Goal: Transaction & Acquisition: Purchase product/service

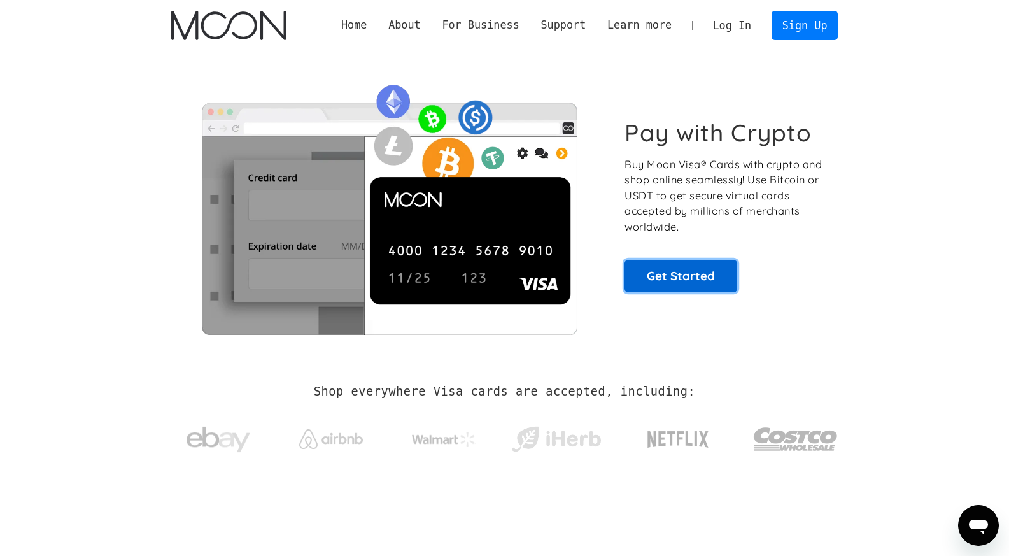
click at [664, 277] on link "Get Started" at bounding box center [681, 276] width 113 height 32
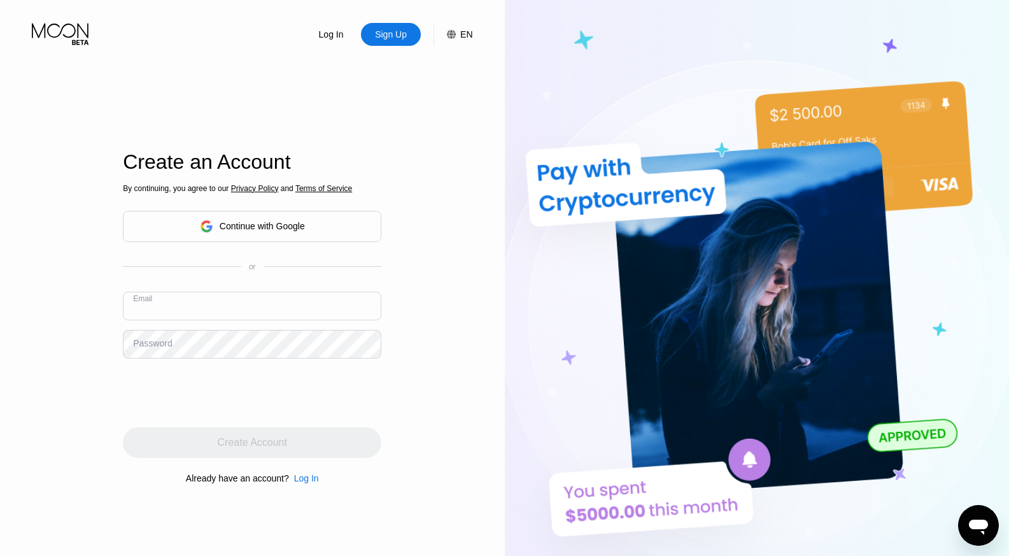
click at [248, 306] on input "text" at bounding box center [252, 306] width 259 height 29
type input "e"
type input "sergiomateiko@gmail.com"
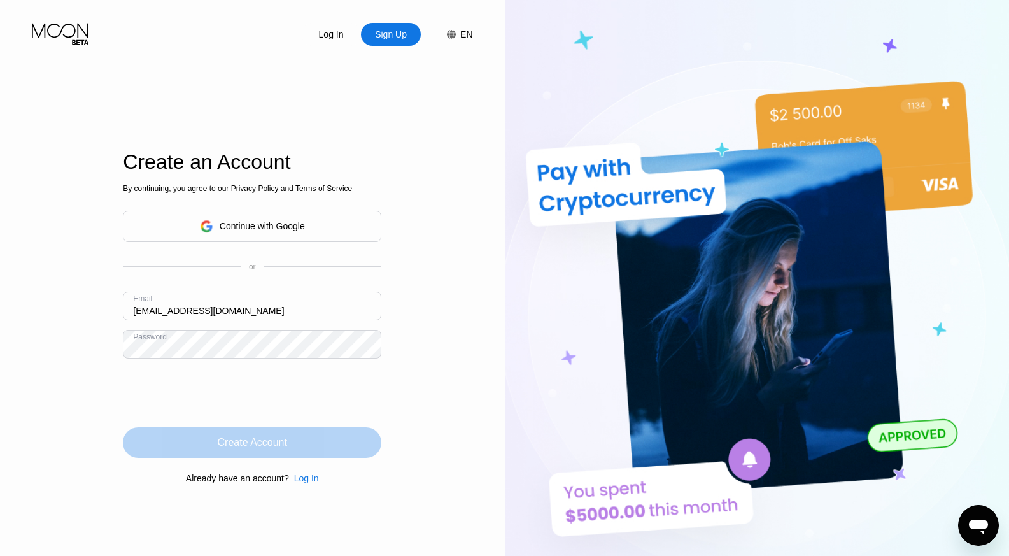
click at [321, 449] on div "Create Account" at bounding box center [252, 442] width 259 height 31
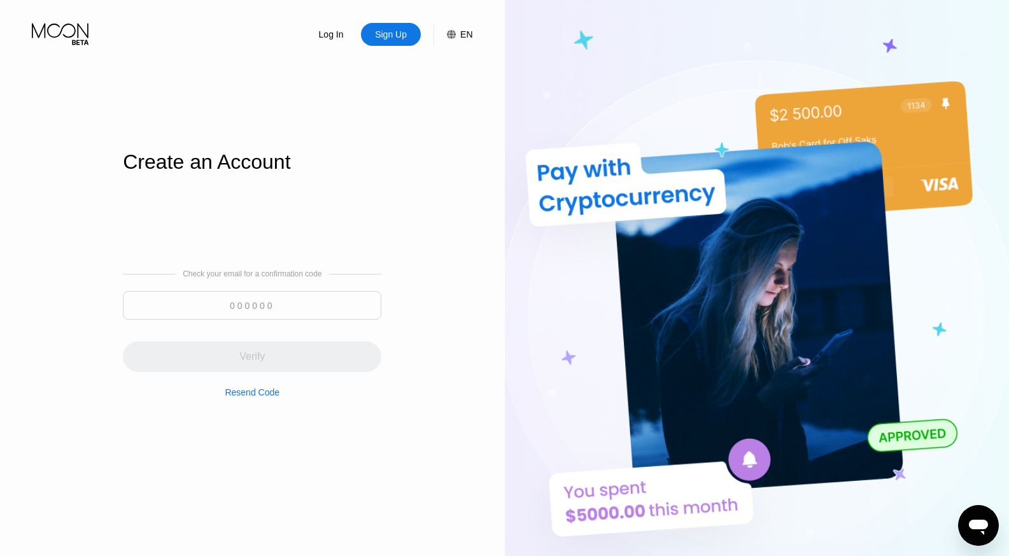
click at [217, 308] on input at bounding box center [252, 305] width 259 height 29
paste input "888289"
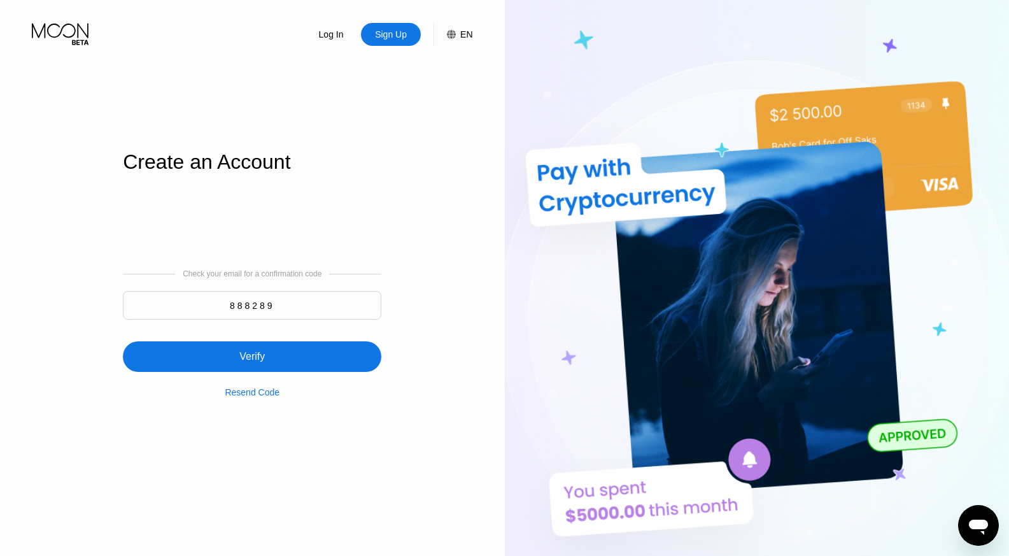
type input "888289"
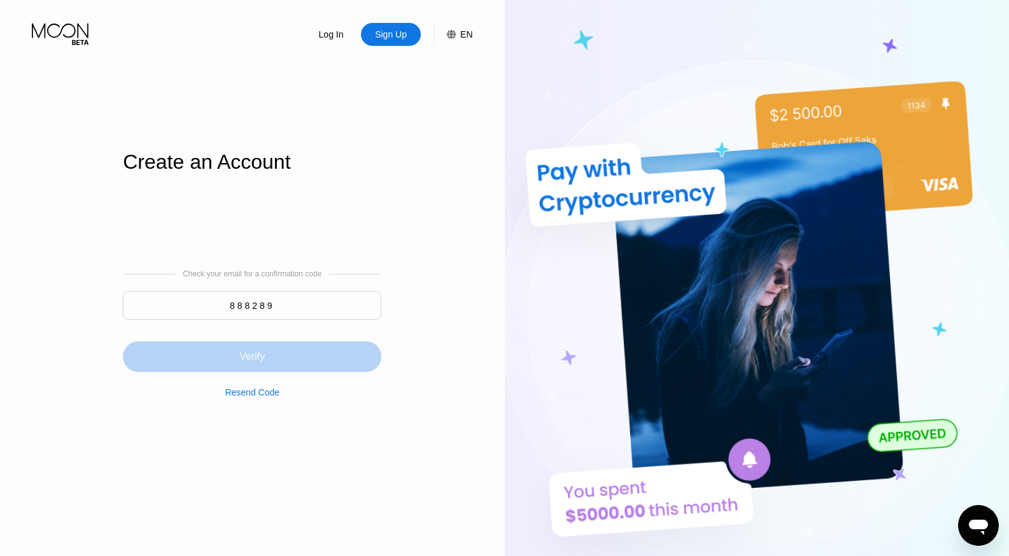
click at [217, 355] on div "Verify" at bounding box center [252, 356] width 259 height 31
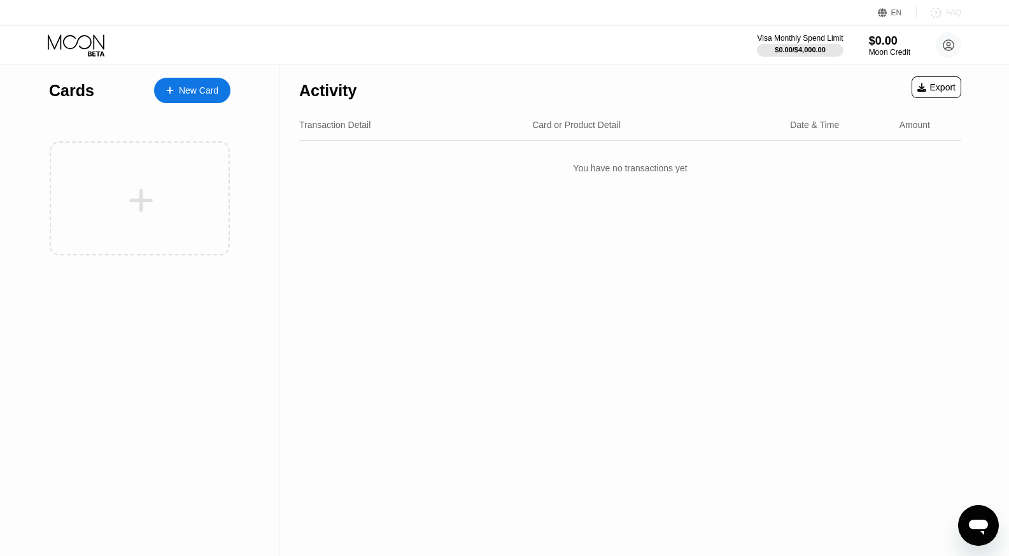
click at [951, 13] on div "FAQ" at bounding box center [953, 12] width 15 height 9
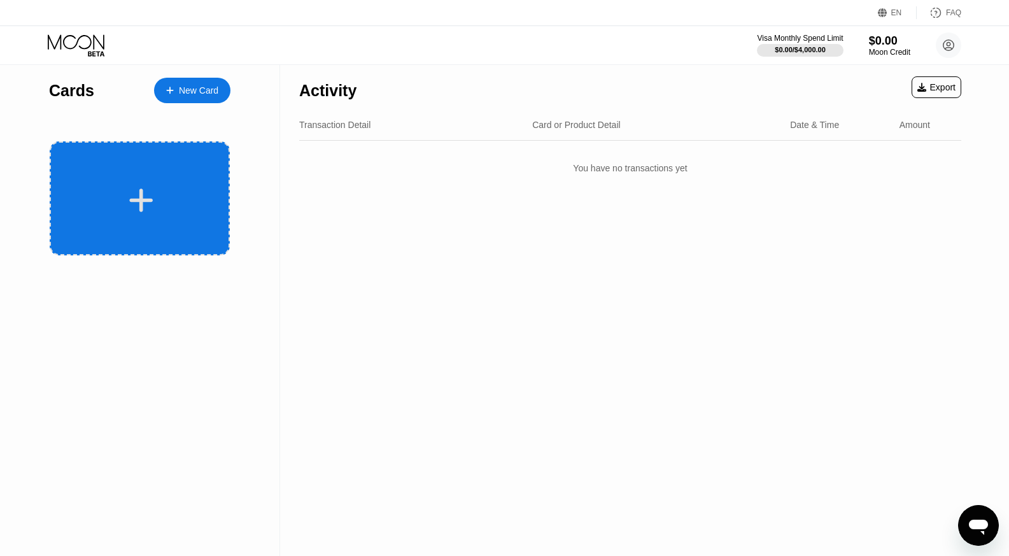
click at [141, 189] on icon at bounding box center [142, 200] width 24 height 24
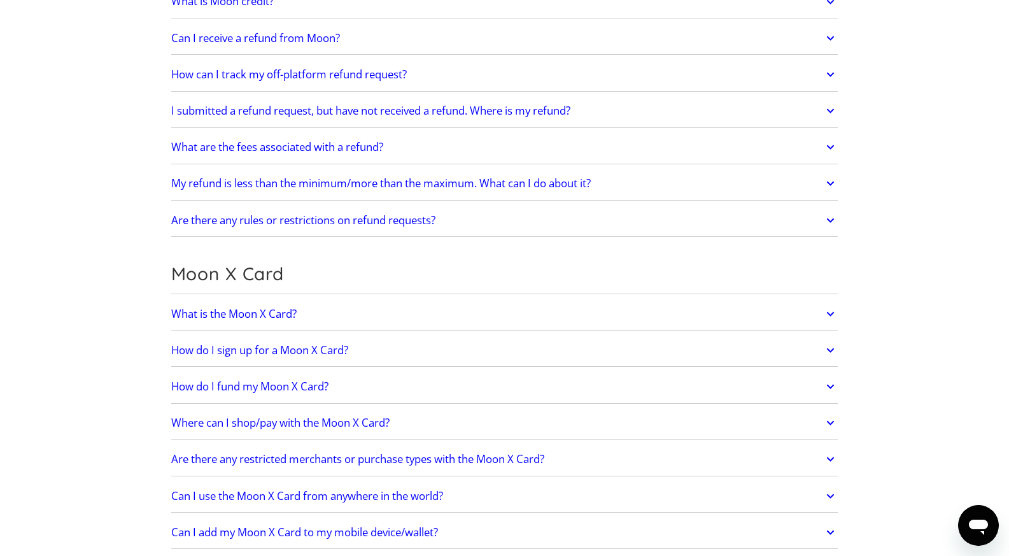
scroll to position [692, 0]
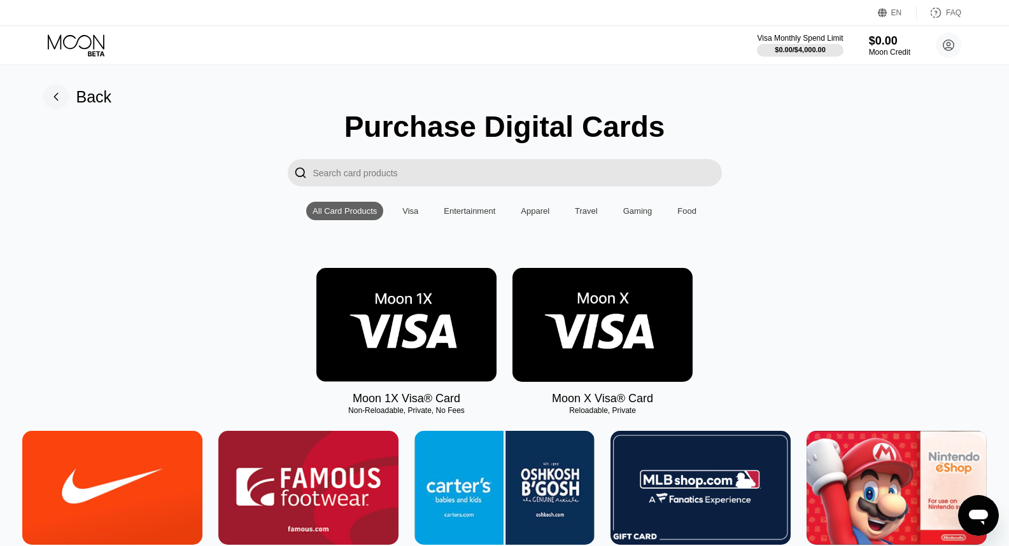
drag, startPoint x: 352, startPoint y: 416, endPoint x: 408, endPoint y: 420, distance: 56.2
click at [408, 415] on div "Non-Reloadable, Private, No Fees" at bounding box center [406, 410] width 180 height 9
drag, startPoint x: 470, startPoint y: 415, endPoint x: 404, endPoint y: 410, distance: 66.4
click at [404, 406] on div "Moon 1X Visa® Card Non-Reloadable, Private, No Fees" at bounding box center [406, 337] width 180 height 138
drag, startPoint x: 354, startPoint y: 403, endPoint x: 462, endPoint y: 414, distance: 108.8
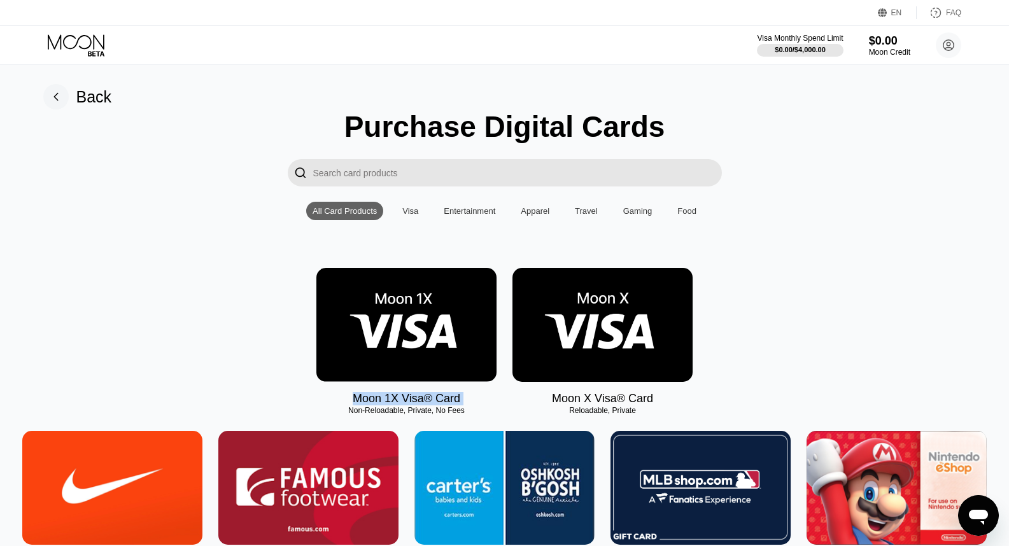
click at [462, 406] on div "Moon 1X Visa® Card Non-Reloadable, Private, No Fees" at bounding box center [406, 337] width 180 height 138
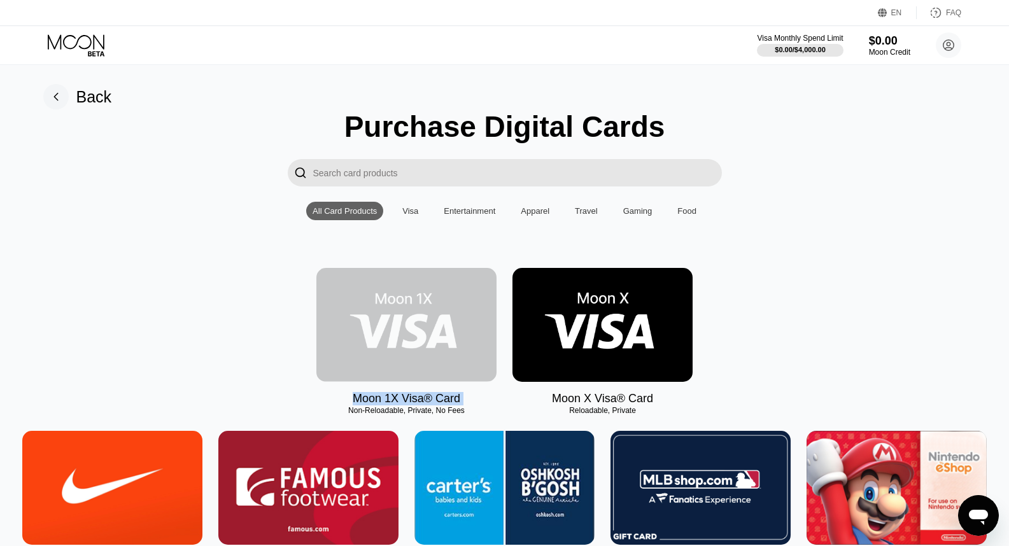
click at [396, 336] on img at bounding box center [406, 325] width 180 height 114
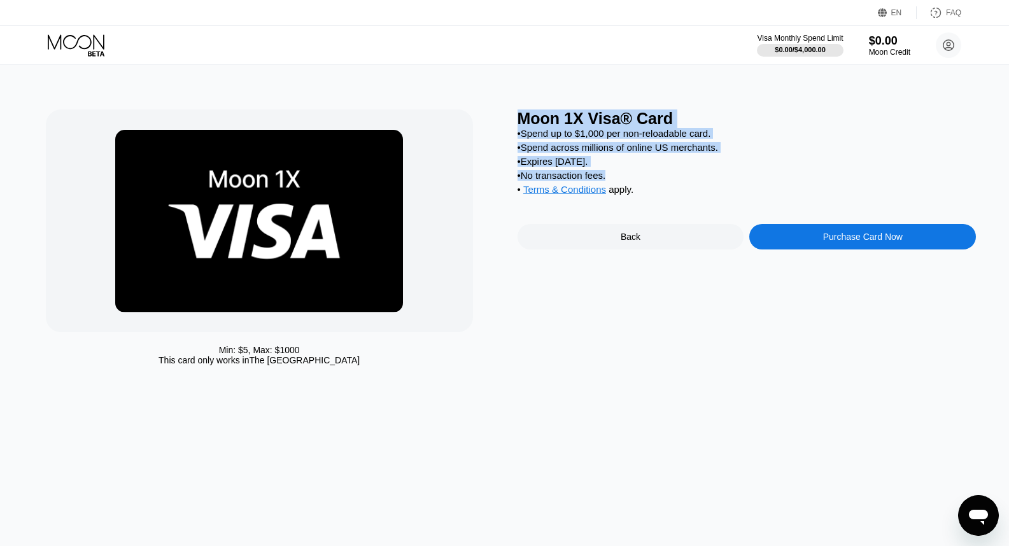
drag, startPoint x: 519, startPoint y: 118, endPoint x: 623, endPoint y: 179, distance: 120.1
click at [623, 179] on div "Moon 1X Visa® Card • Spend up to $1,000 per non-reloadable card. • Spend across…" at bounding box center [747, 241] width 459 height 262
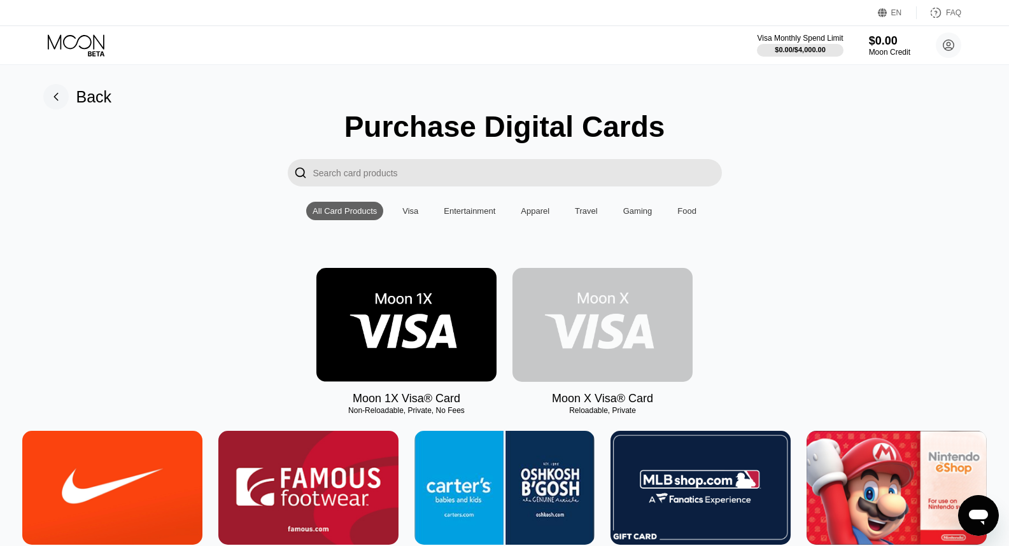
click at [581, 318] on img at bounding box center [603, 325] width 180 height 114
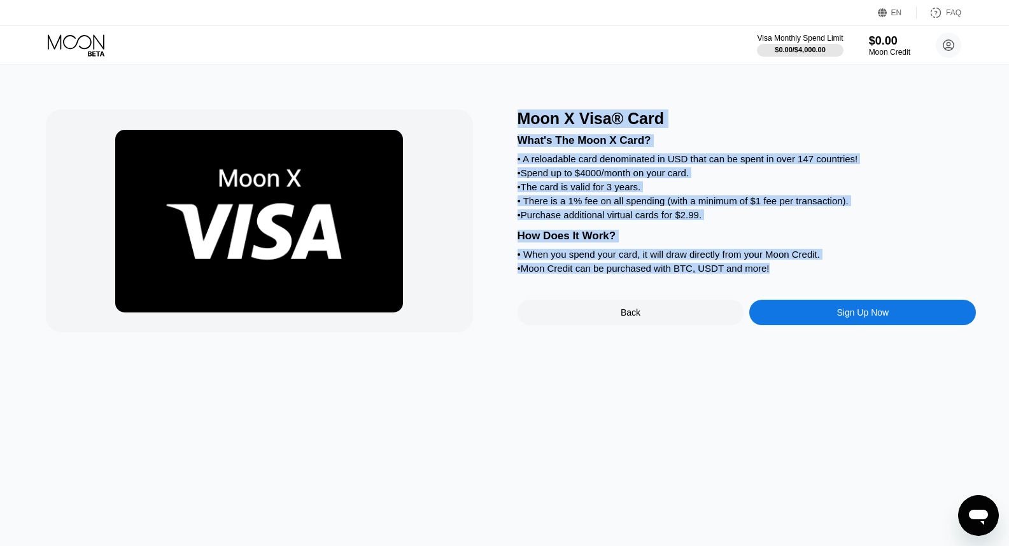
drag, startPoint x: 519, startPoint y: 120, endPoint x: 776, endPoint y: 285, distance: 305.4
click at [776, 285] on div "Moon X Visa® Card What's The Moon X Card? • A reloadable card denominated in US…" at bounding box center [747, 221] width 459 height 223
copy div "Moon X Visa® Card What's The Moon X Card? • A reloadable card denominated in US…"
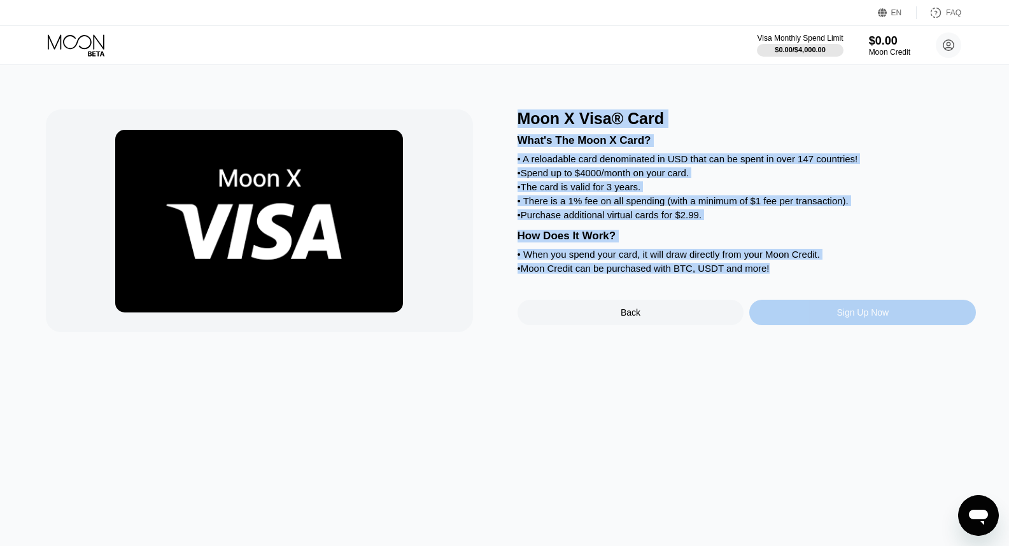
click at [826, 325] on div "Sign Up Now" at bounding box center [863, 312] width 227 height 25
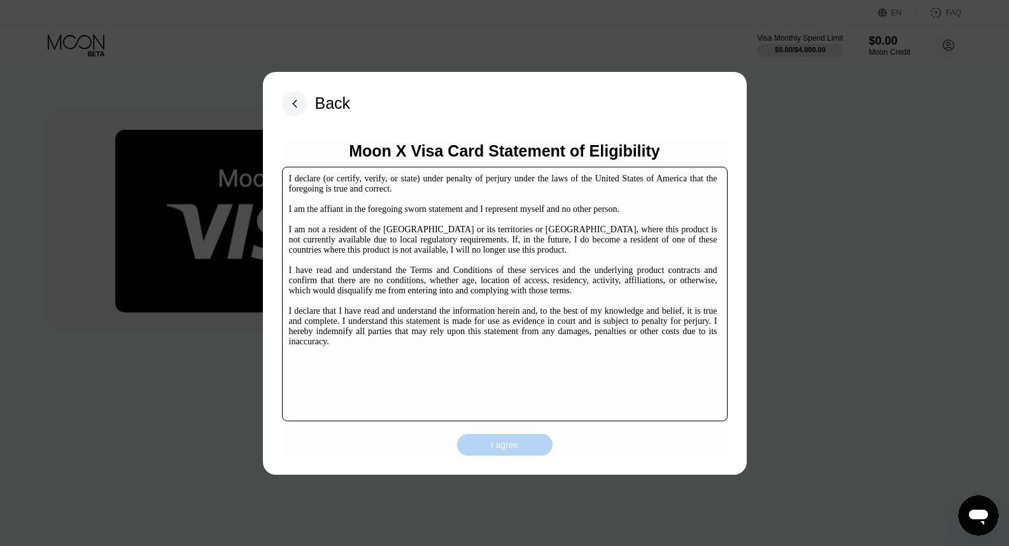
click at [497, 444] on div "I agree" at bounding box center [505, 444] width 28 height 11
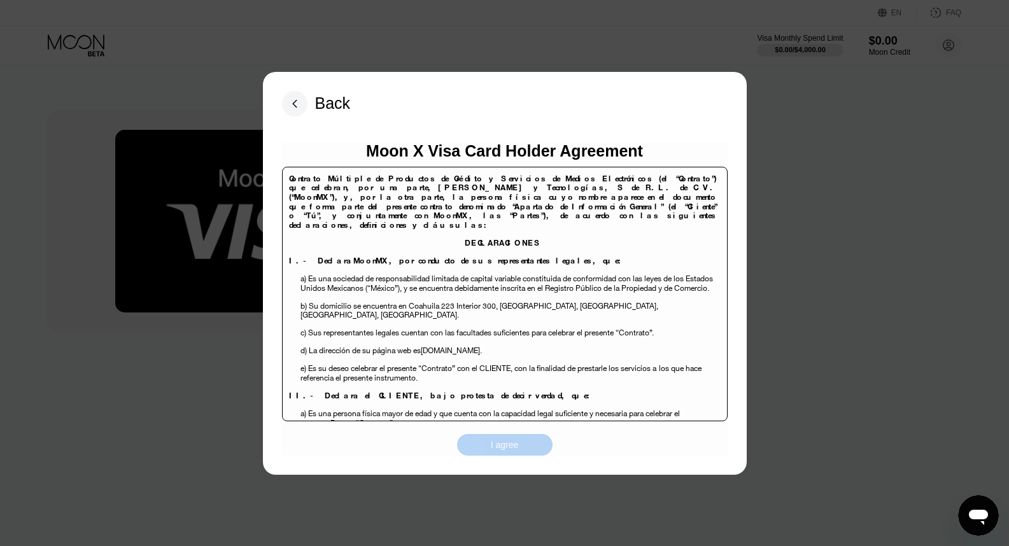
click at [499, 441] on div "I agree" at bounding box center [505, 444] width 28 height 11
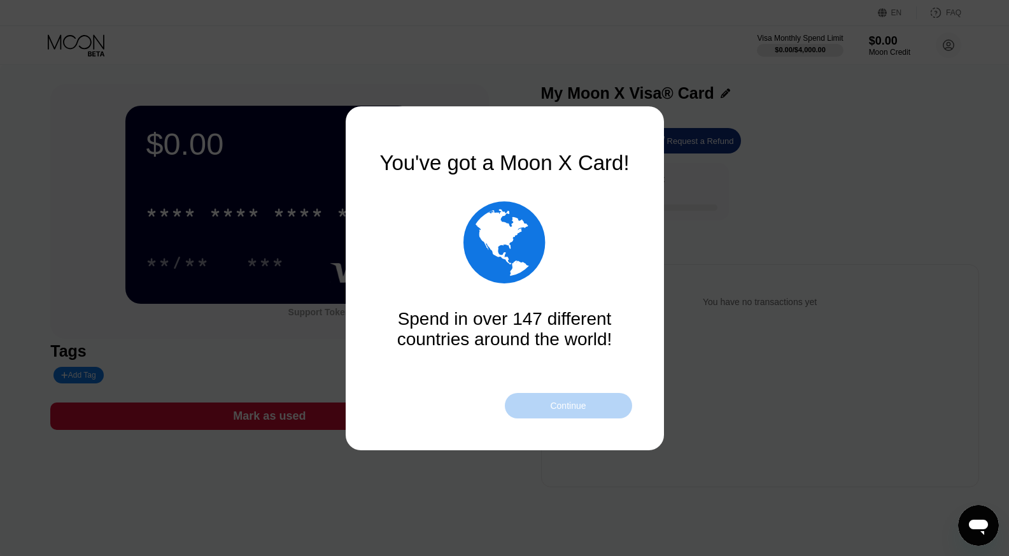
click at [541, 402] on div "Continue" at bounding box center [568, 405] width 127 height 25
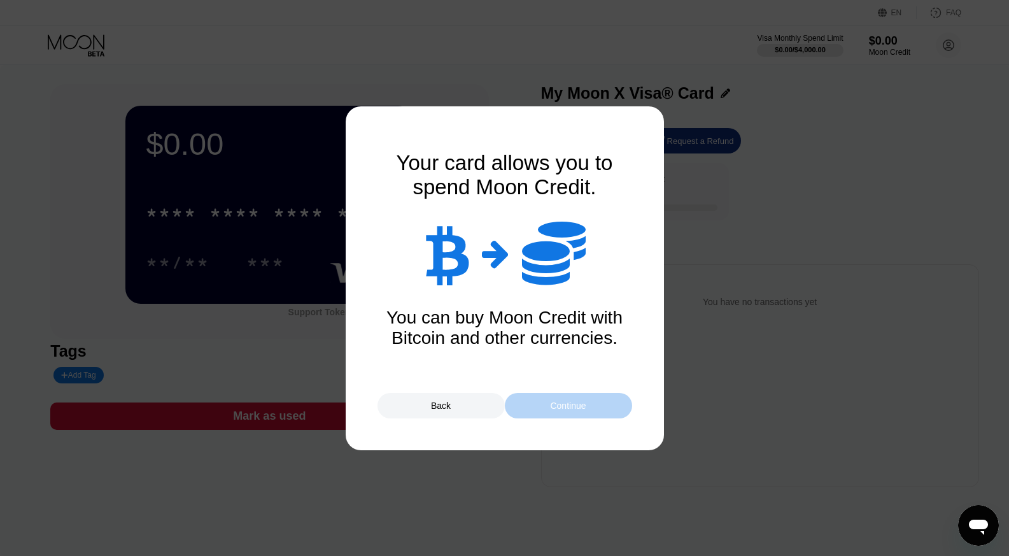
click at [541, 402] on div "Continue" at bounding box center [568, 405] width 127 height 25
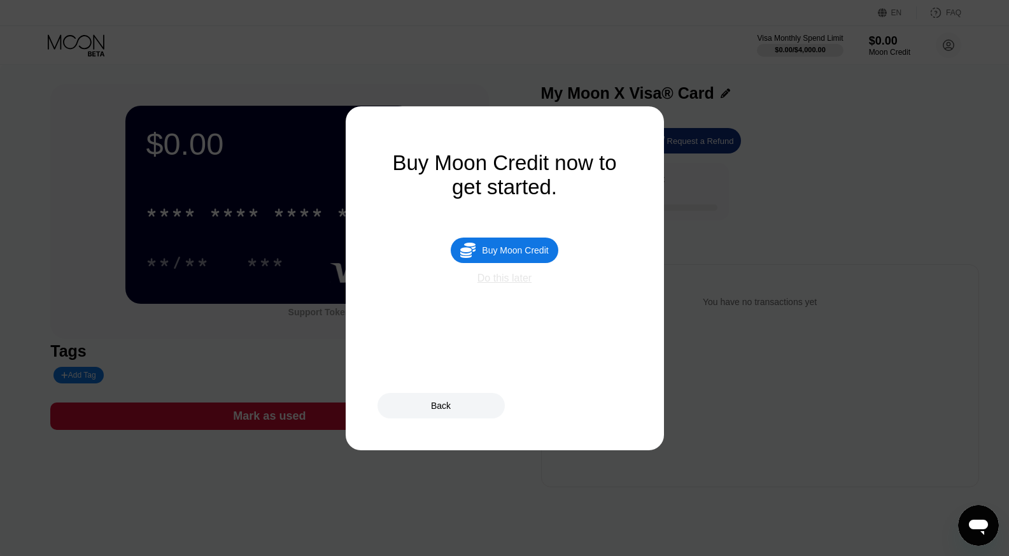
click at [504, 284] on div "Do this later" at bounding box center [505, 278] width 54 height 11
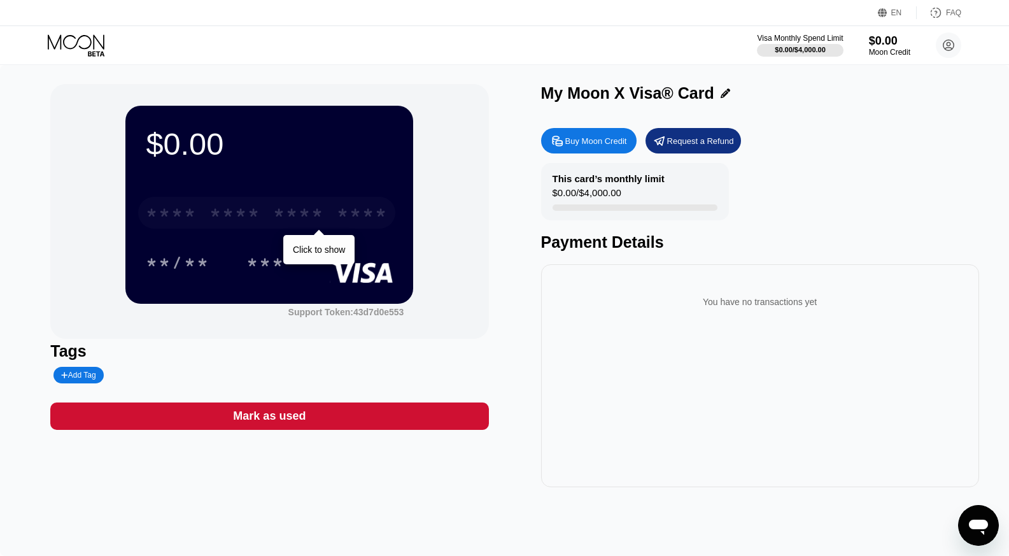
click at [287, 217] on div "* * * *" at bounding box center [298, 214] width 51 height 20
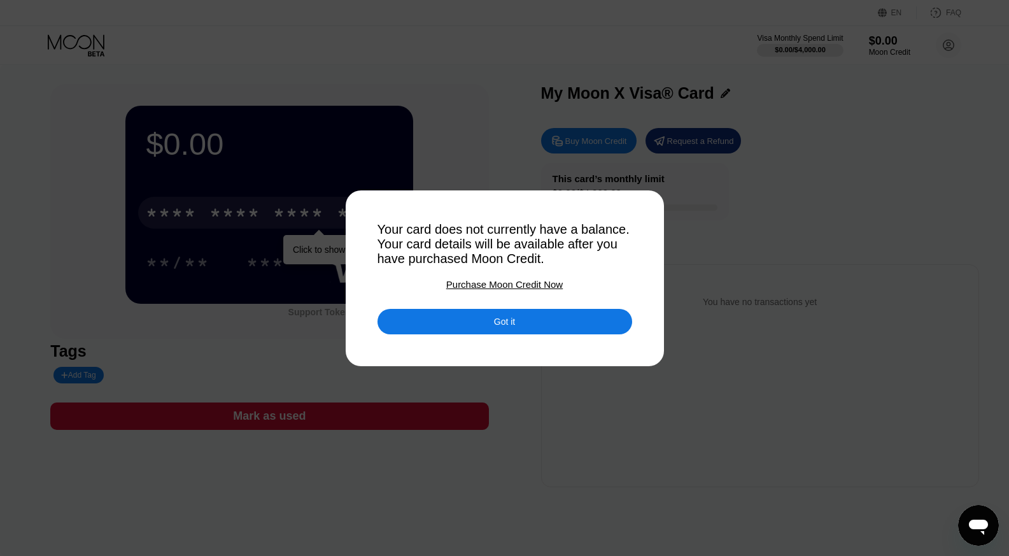
click at [439, 246] on div "Your card does not currently have a balance. Your card details will be availabl…" at bounding box center [505, 244] width 255 height 44
drag, startPoint x: 379, startPoint y: 225, endPoint x: 615, endPoint y: 261, distance: 238.9
click at [615, 261] on div "Your card does not currently have a balance. Your card details will be availabl…" at bounding box center [505, 244] width 255 height 44
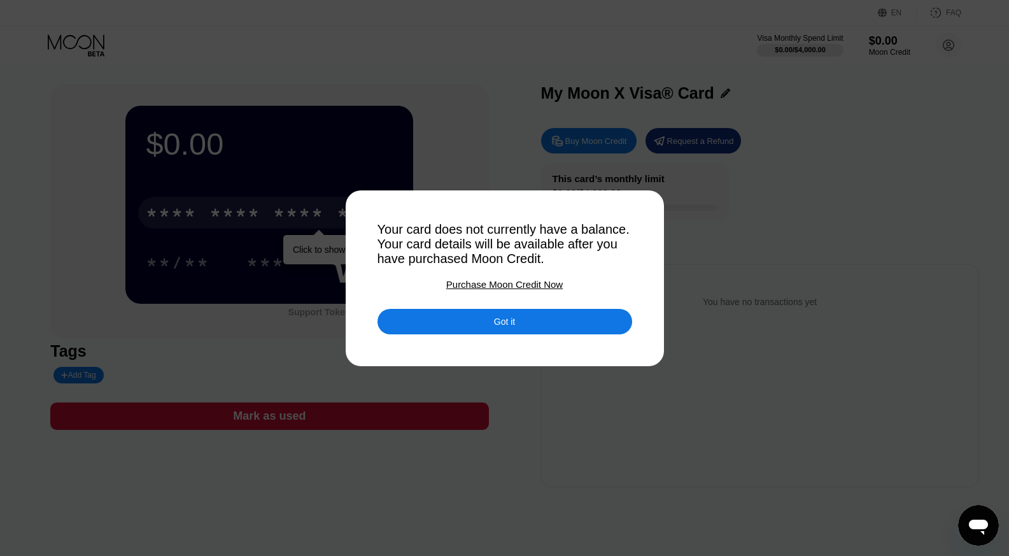
drag, startPoint x: 602, startPoint y: 262, endPoint x: 438, endPoint y: 259, distance: 164.3
click at [438, 259] on div "Your card does not currently have a balance. Your card details will be availabl…" at bounding box center [505, 244] width 255 height 44
drag, startPoint x: 379, startPoint y: 225, endPoint x: 496, endPoint y: 237, distance: 117.7
click at [496, 237] on div "Your card does not currently have a balance. Your card details will be availabl…" at bounding box center [505, 244] width 255 height 44
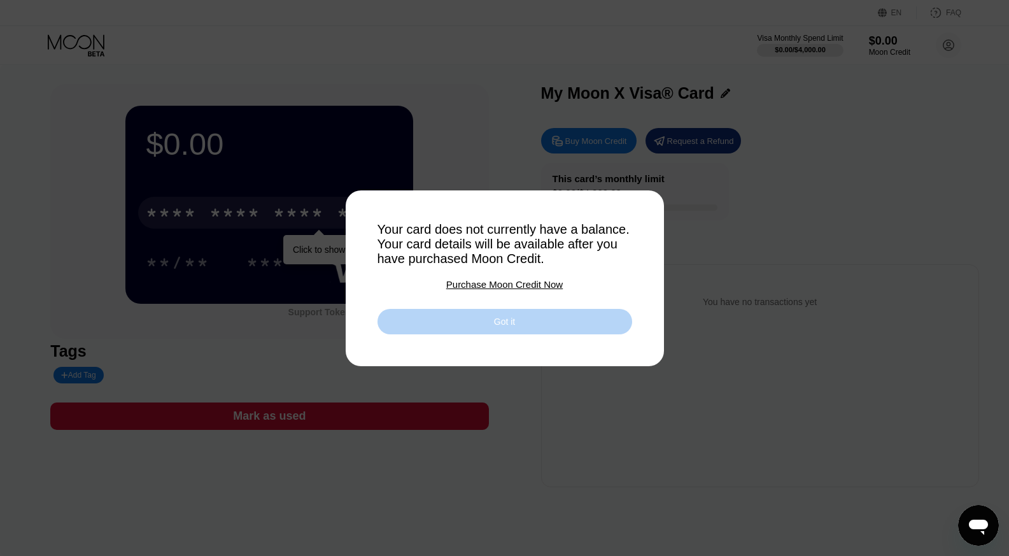
click at [464, 323] on div "Got it" at bounding box center [505, 321] width 255 height 25
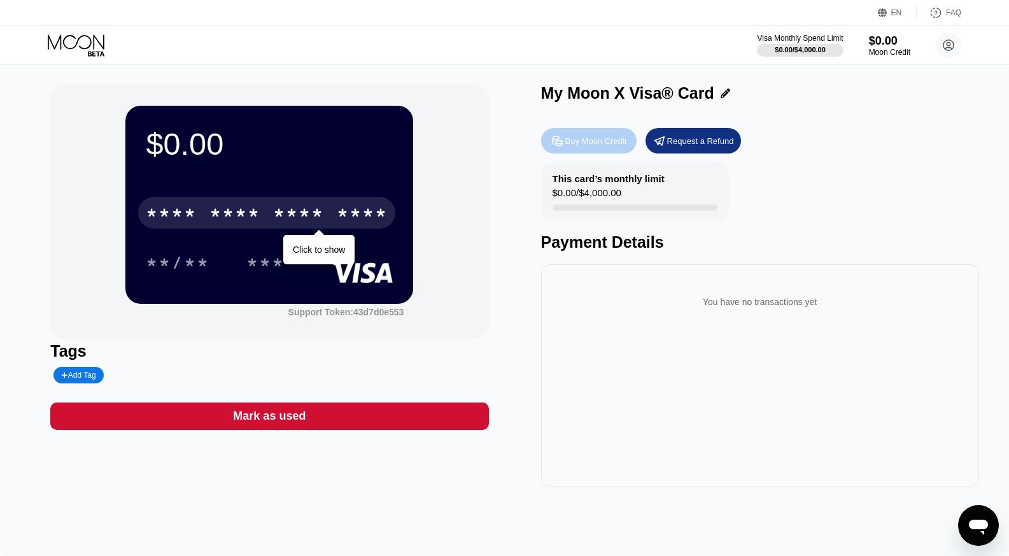
click at [596, 146] on div "Buy Moon Credit" at bounding box center [596, 141] width 62 height 11
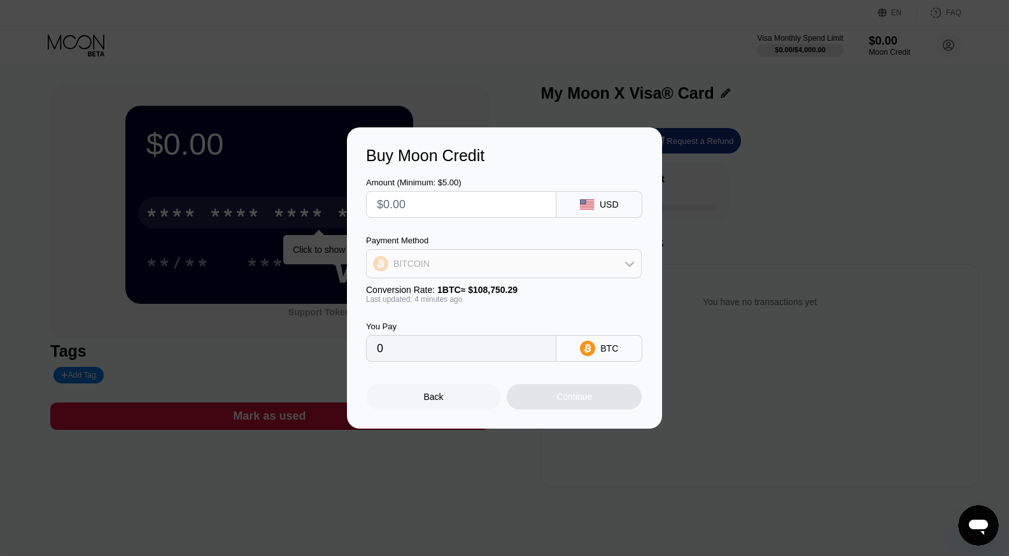
click at [473, 263] on div "BITCOIN" at bounding box center [504, 263] width 274 height 25
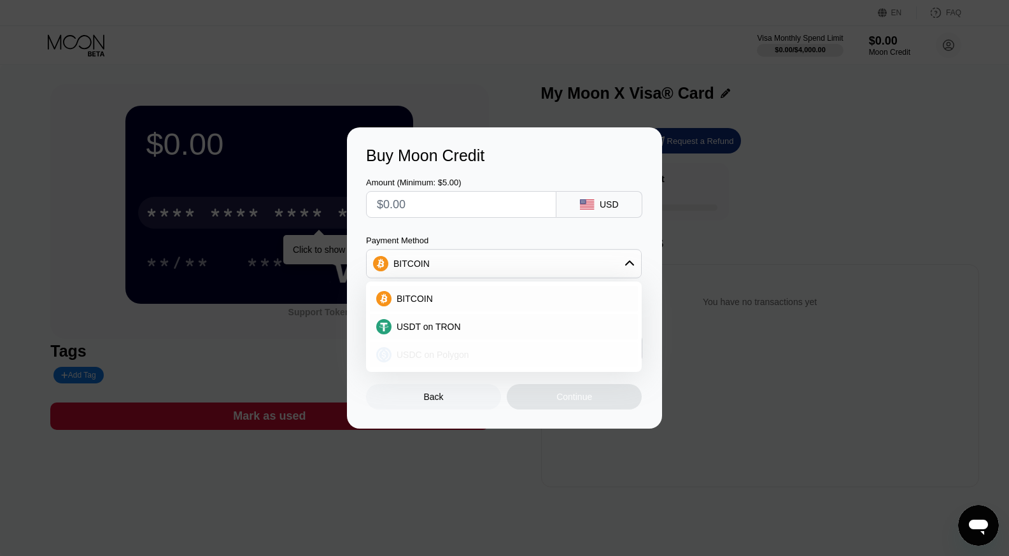
click at [450, 355] on span "USDC on Polygon" at bounding box center [433, 355] width 73 height 10
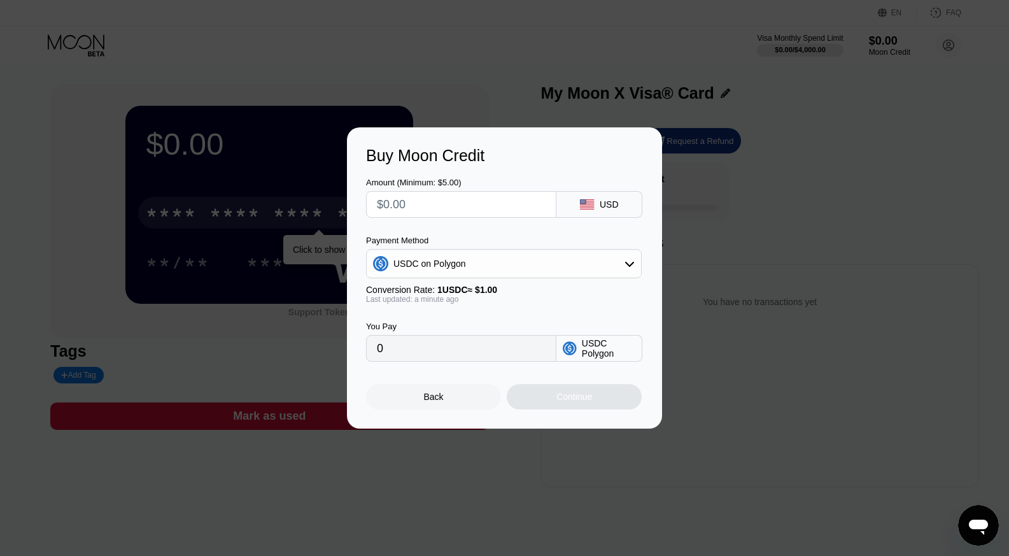
click at [454, 203] on input "text" at bounding box center [461, 204] width 169 height 25
type input "$10"
type input "10.00000000"
type input "$10"
click at [590, 359] on div "USDC Polygon" at bounding box center [608, 348] width 53 height 20
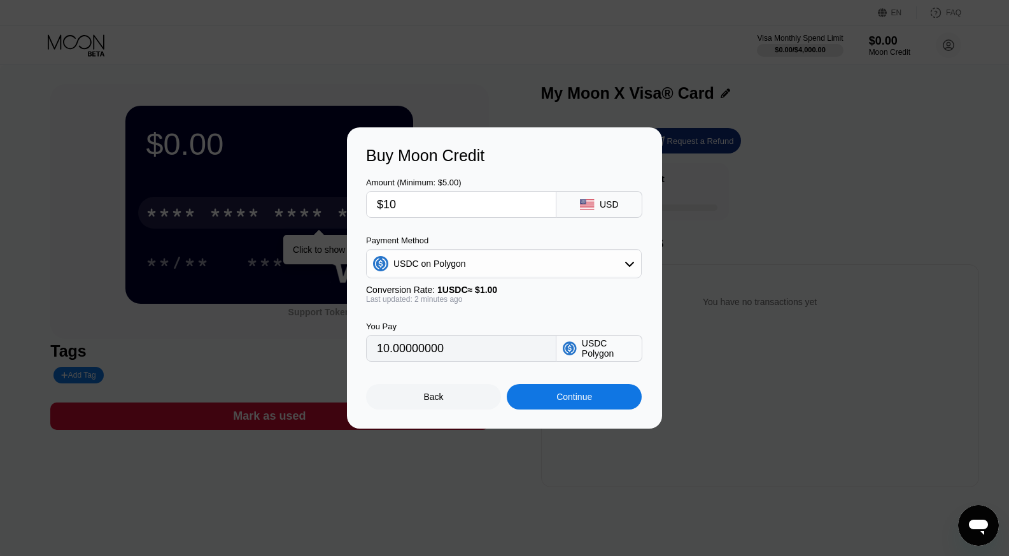
click at [576, 355] on icon at bounding box center [570, 348] width 14 height 14
click at [597, 257] on div "USDC on Polygon" at bounding box center [504, 263] width 274 height 25
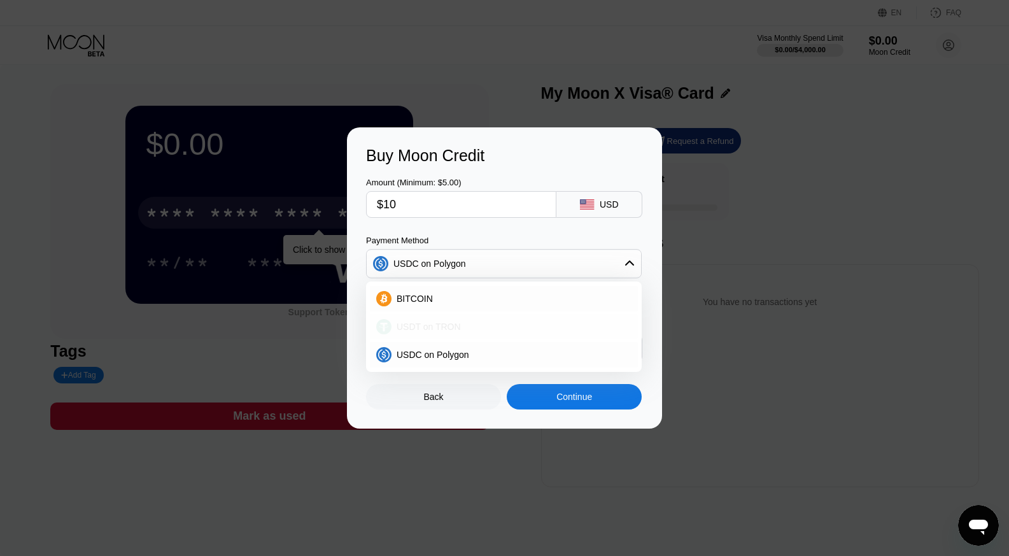
click at [505, 317] on div "USDT on TRON" at bounding box center [504, 326] width 268 height 25
type input "10.10"
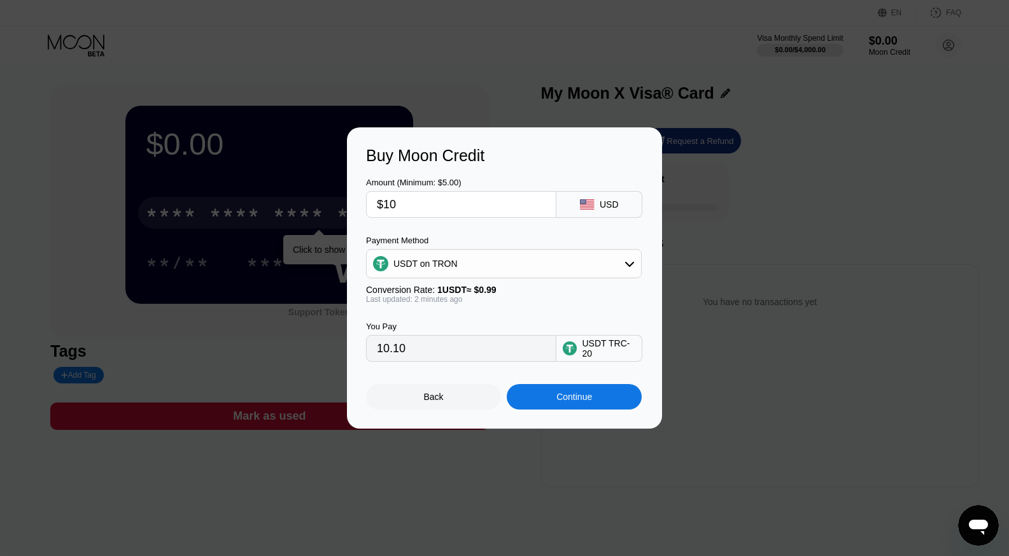
click at [418, 203] on input "$10" at bounding box center [461, 204] width 169 height 25
type input "0.00"
type input "$5"
type input "5.05"
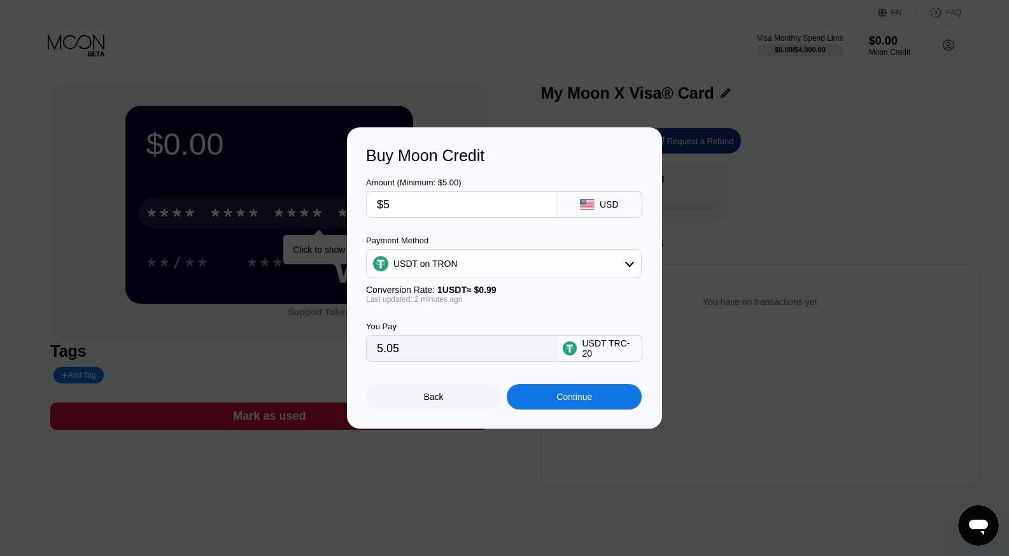
type input "$5"
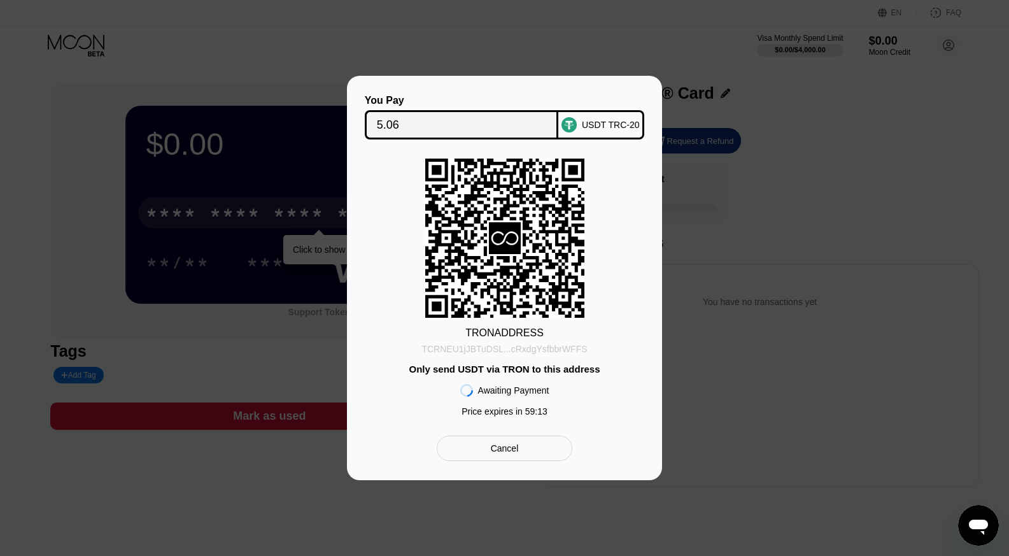
click at [492, 350] on div "TCRNEU1jJBTuDSL...cRxdgYsfbbrWFFS" at bounding box center [505, 349] width 166 height 10
click at [532, 451] on div "Cancel" at bounding box center [505, 448] width 136 height 25
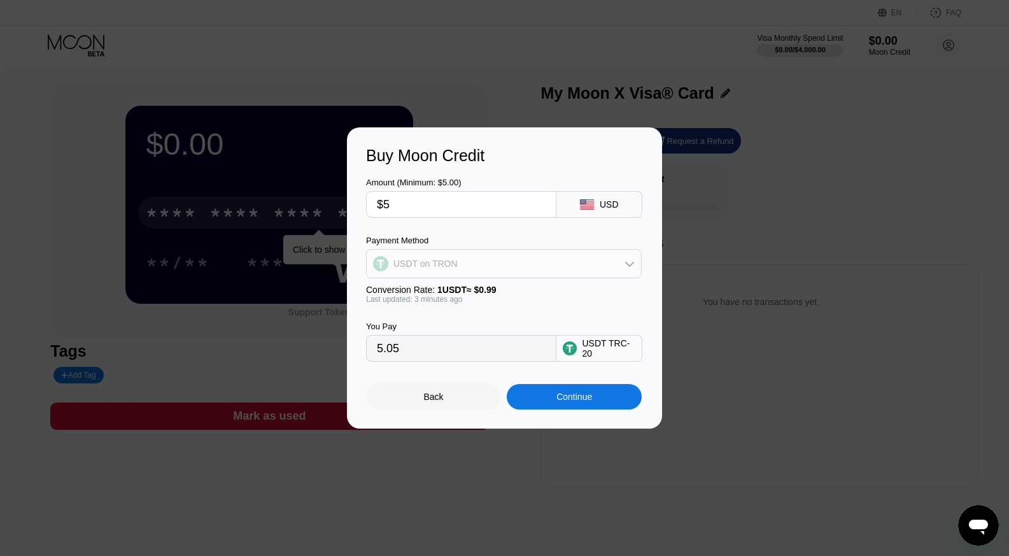
click at [527, 266] on div "USDT on TRON" at bounding box center [504, 263] width 274 height 25
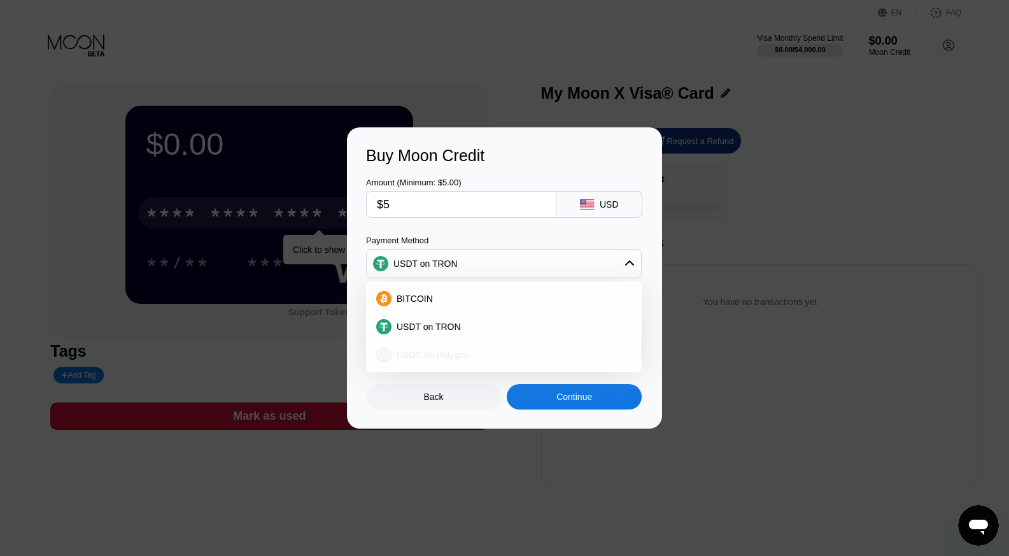
click at [473, 352] on div "USDC on Polygon" at bounding box center [512, 355] width 240 height 10
type input "5.00000000"
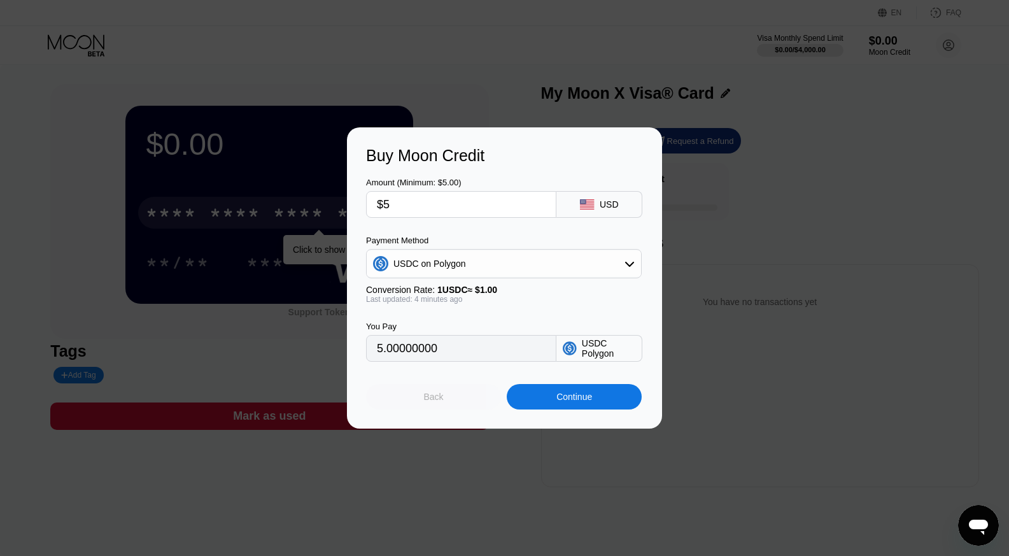
click at [457, 409] on div "Back" at bounding box center [433, 396] width 135 height 25
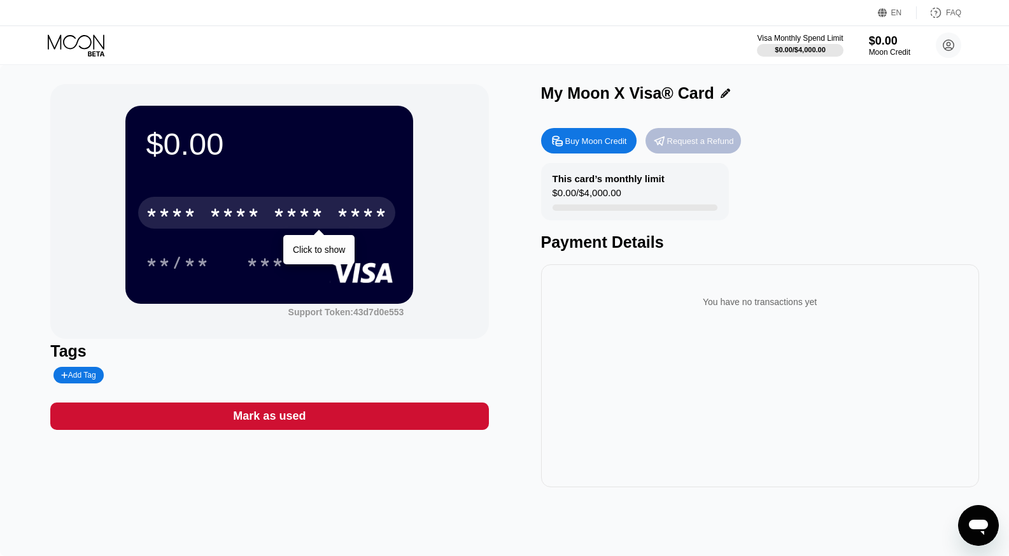
click at [716, 146] on div "Request a Refund" at bounding box center [700, 141] width 67 height 11
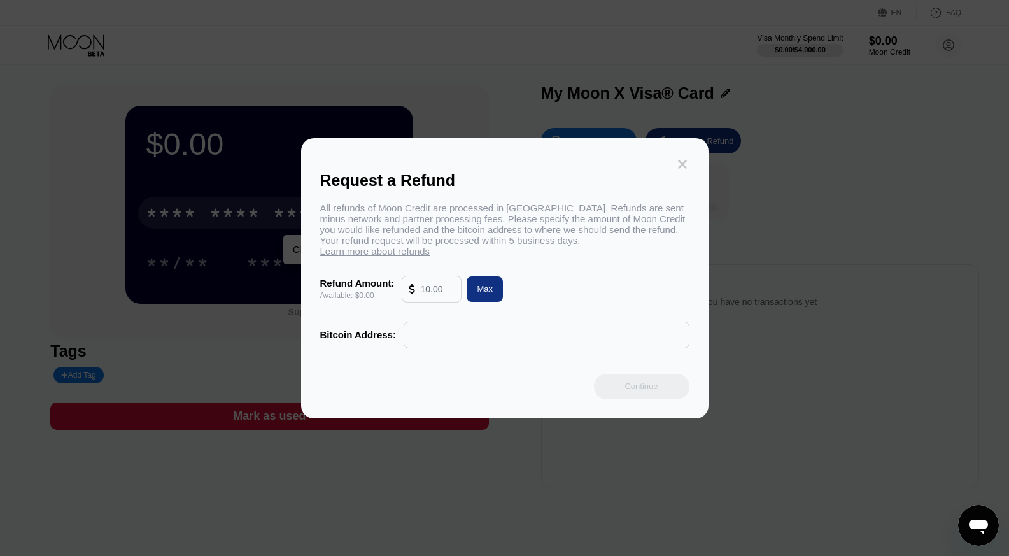
click at [683, 167] on icon at bounding box center [683, 164] width 14 height 14
